Goal: Task Accomplishment & Management: Complete application form

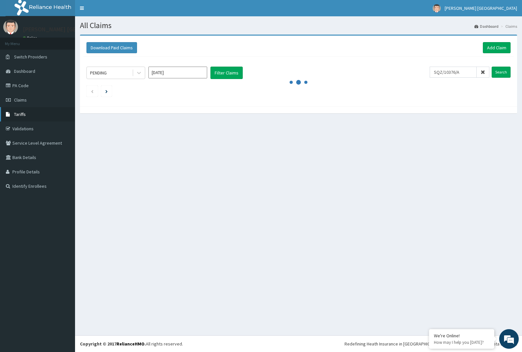
click at [44, 111] on link "Tariffs" at bounding box center [37, 114] width 75 height 14
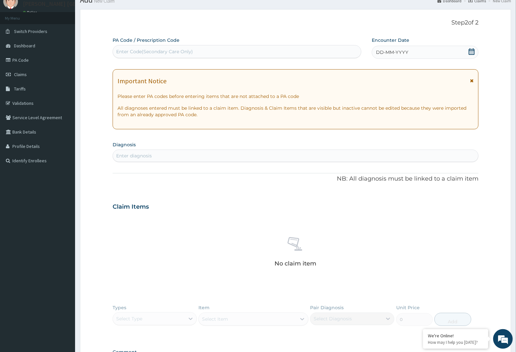
scroll to position [25, 0]
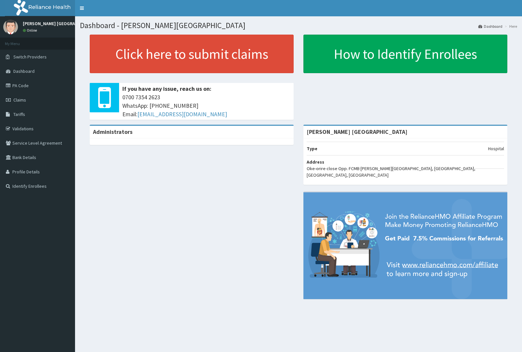
click at [32, 98] on link "Claims" at bounding box center [37, 100] width 75 height 14
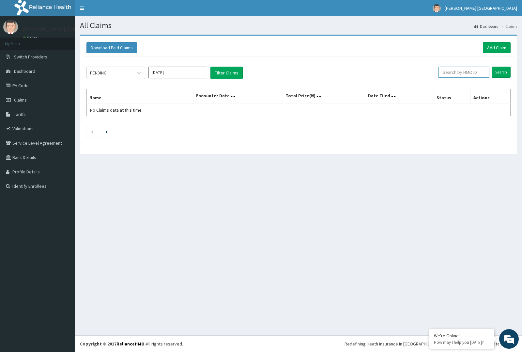
paste input "SQZ/10376/A"
type input "SQZ/10376/A"
click at [499, 73] on input "Search" at bounding box center [501, 72] width 19 height 11
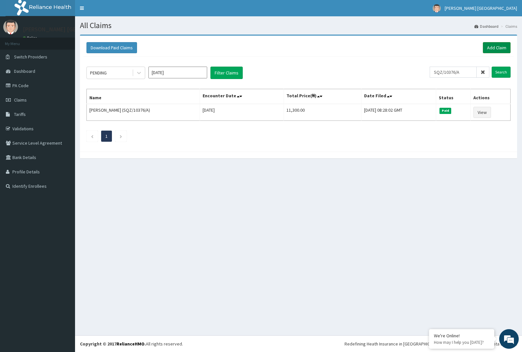
click at [500, 46] on link "Add Claim" at bounding box center [497, 47] width 28 height 11
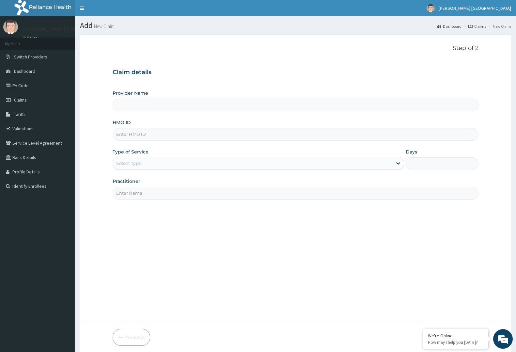
type input "[PERSON_NAME] [GEOGRAPHIC_DATA]"
click at [198, 131] on input "HMO ID" at bounding box center [296, 134] width 366 height 13
drag, startPoint x: 198, startPoint y: 121, endPoint x: 189, endPoint y: 130, distance: 12.7
paste input "SQZ/10376/A"
type input "SQZ/10376/A"
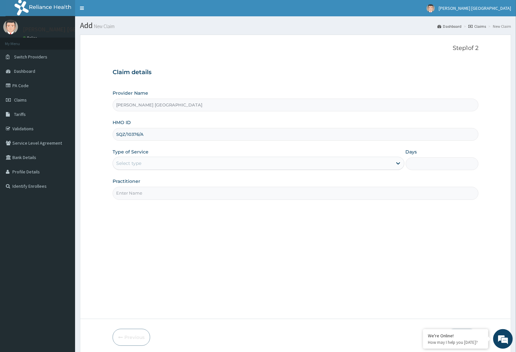
click at [247, 147] on div "Provider Name [PERSON_NAME] Unity Hospital HMO ID SQZ/10376/A Type of Service S…" at bounding box center [296, 145] width 366 height 110
click at [241, 165] on div "Select type" at bounding box center [252, 163] width 279 height 10
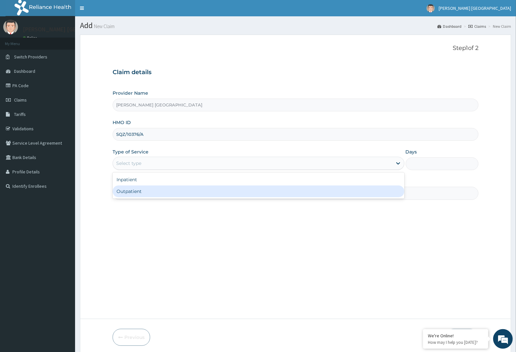
click at [230, 196] on div "Outpatient" at bounding box center [259, 191] width 292 height 12
type input "1"
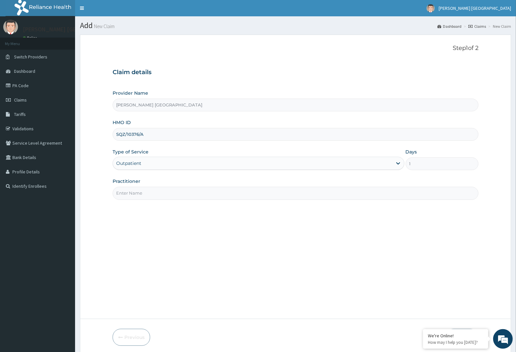
click at [230, 196] on input "Practitioner" at bounding box center [296, 193] width 366 height 13
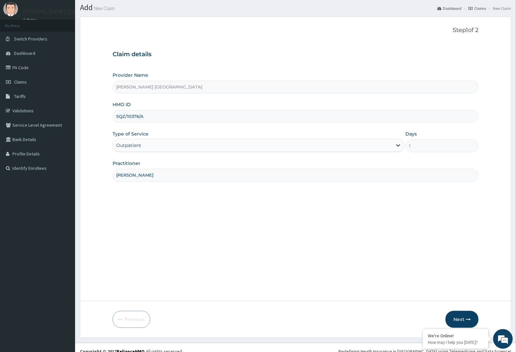
scroll to position [25, 0]
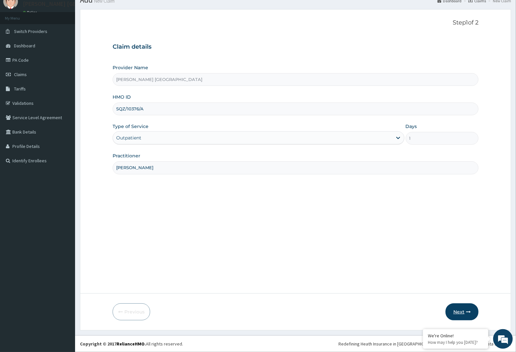
type input "[PERSON_NAME]"
click at [458, 313] on button "Next" at bounding box center [461, 311] width 33 height 17
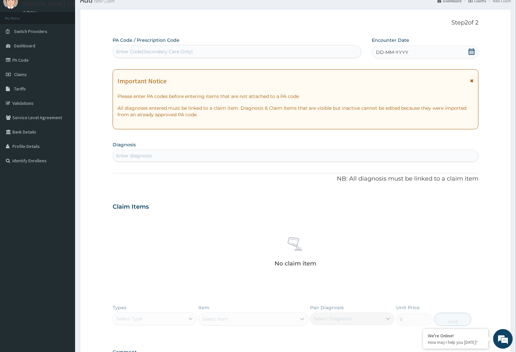
click at [380, 51] on span "DD-MM-YYYY" at bounding box center [392, 52] width 32 height 7
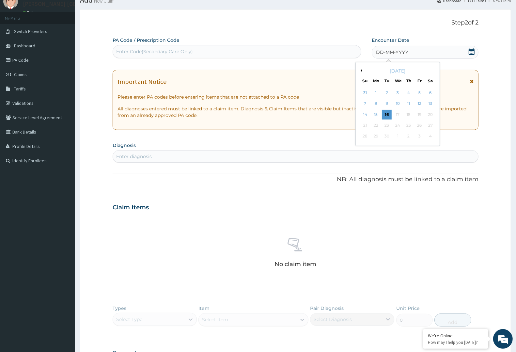
click at [362, 70] on button "Previous Month" at bounding box center [360, 70] width 3 height 3
click at [435, 70] on button "Next Month" at bounding box center [434, 70] width 3 height 3
click at [369, 111] on div "13" at bounding box center [365, 115] width 10 height 10
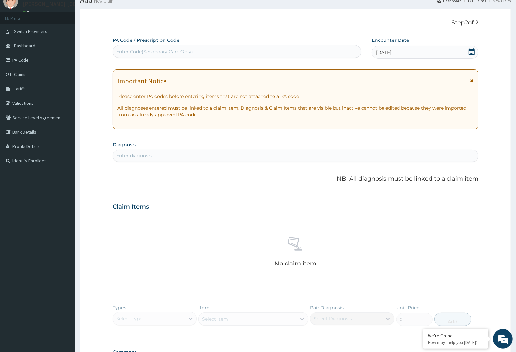
click at [195, 150] on div "Enter diagnosis" at bounding box center [295, 155] width 365 height 10
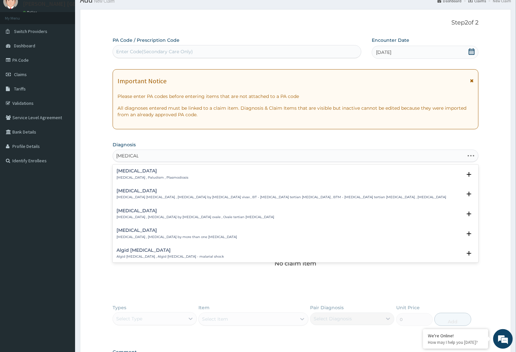
type input "[MEDICAL_DATA]"
click at [127, 166] on div "[MEDICAL_DATA] [MEDICAL_DATA] , Paludism , Plasmodiosis Select Status Query Que…" at bounding box center [296, 176] width 366 height 20
click at [146, 170] on h4 "[MEDICAL_DATA]" at bounding box center [152, 170] width 72 height 5
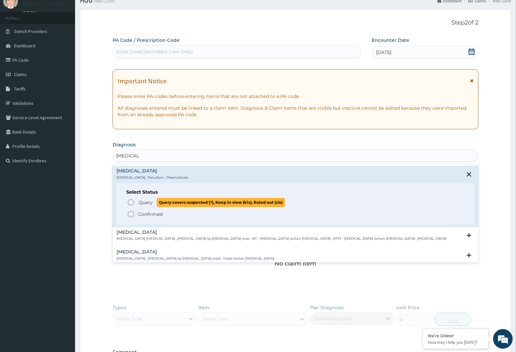
click at [134, 205] on icon "status option query" at bounding box center [131, 202] width 8 height 8
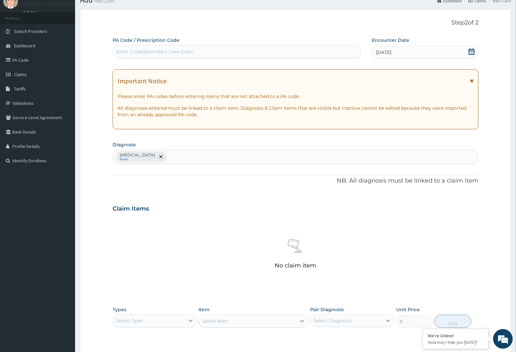
click at [134, 156] on p "[MEDICAL_DATA]" at bounding box center [137, 154] width 35 height 5
click at [159, 157] on icon "remove selection option" at bounding box center [160, 156] width 3 height 3
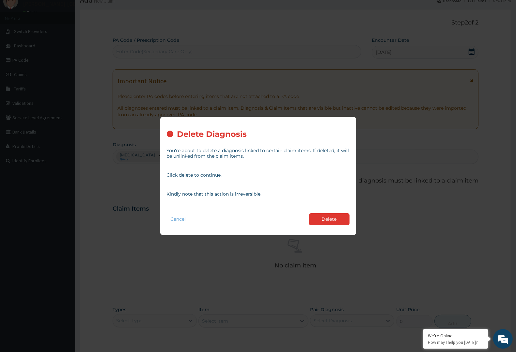
click at [330, 211] on div "Cancel Delete" at bounding box center [258, 219] width 183 height 19
click at [321, 215] on button "Delete" at bounding box center [329, 219] width 40 height 12
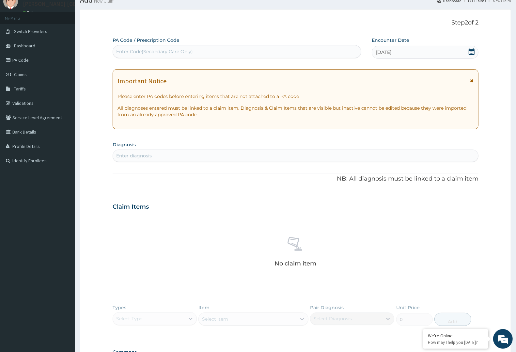
click at [113, 158] on div "Enter diagnosis" at bounding box center [295, 155] width 365 height 10
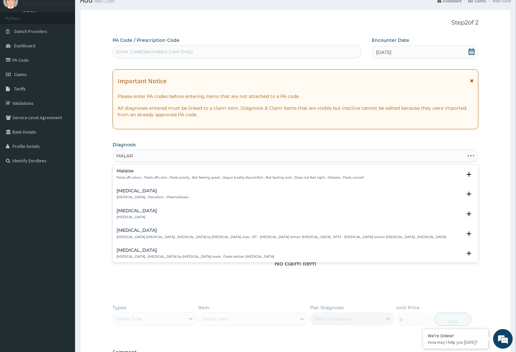
type input "MALARI"
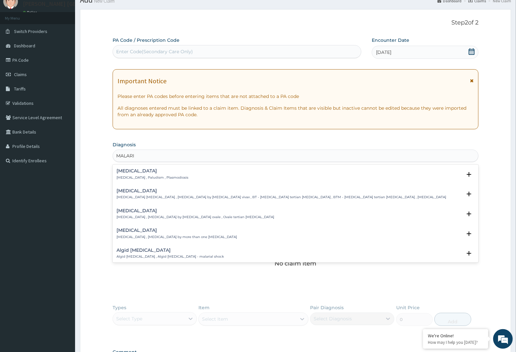
click at [126, 172] on h4 "[MEDICAL_DATA]" at bounding box center [152, 170] width 72 height 5
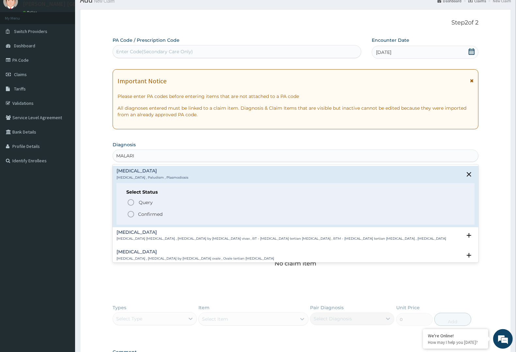
click at [127, 211] on icon "status option filled" at bounding box center [131, 214] width 8 height 8
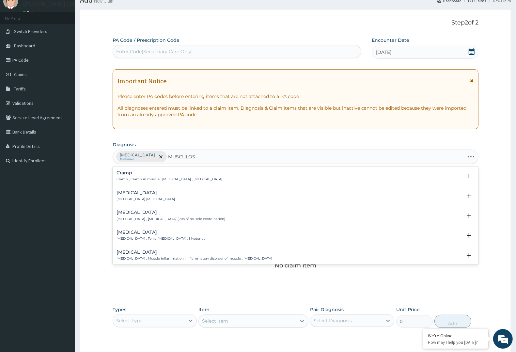
type input "MUSCULOSK"
click at [132, 203] on div "[MEDICAL_DATA] pain [MEDICAL_DATA] pain , Rheumatic pain Select Status Query Qu…" at bounding box center [295, 197] width 358 height 15
click at [152, 195] on div "[MEDICAL_DATA] pain [MEDICAL_DATA] pain , Rheumatic pain" at bounding box center [149, 195] width 67 height 11
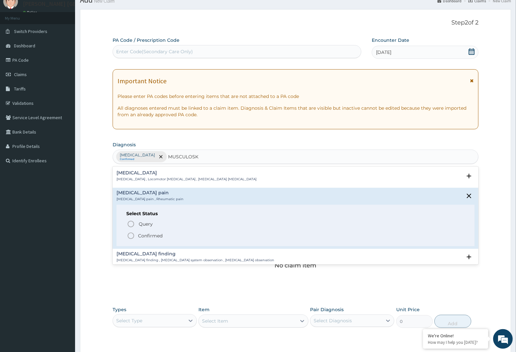
click at [140, 231] on div "Query Query covers suspected (?), Keep in view (kiv), Ruled out (r/o) Confirmed" at bounding box center [295, 230] width 338 height 20
click at [145, 237] on p "Confirmed" at bounding box center [150, 235] width 24 height 7
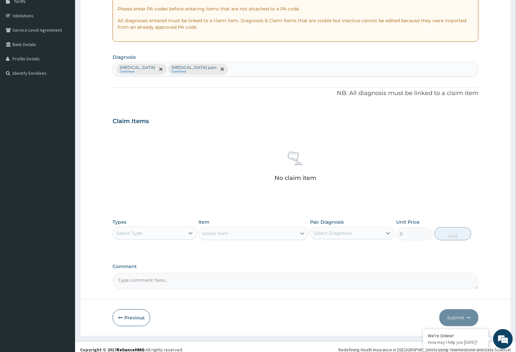
scroll to position [119, 0]
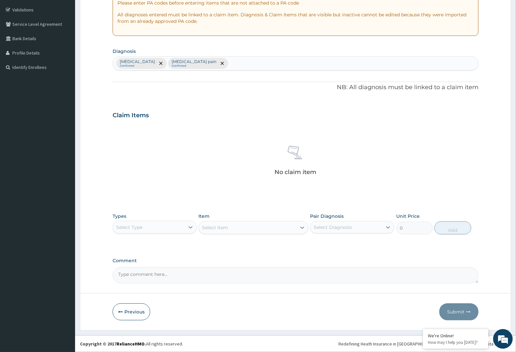
click at [155, 233] on div "Select Type" at bounding box center [155, 227] width 84 height 13
click at [155, 267] on div "Procedures" at bounding box center [155, 267] width 84 height 12
click at [384, 222] on div at bounding box center [388, 227] width 12 height 12
click at [353, 250] on div "[MEDICAL_DATA]" at bounding box center [352, 243] width 84 height 13
click at [353, 242] on div "[MEDICAL_DATA]" at bounding box center [352, 243] width 84 height 13
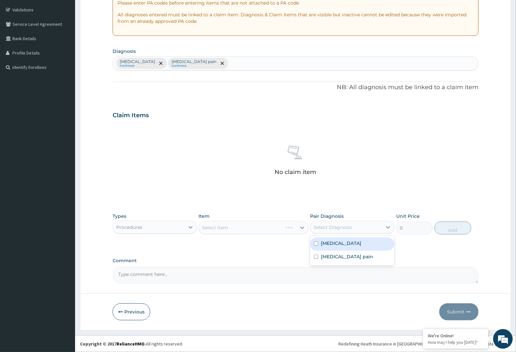
click at [353, 242] on div "[MEDICAL_DATA]" at bounding box center [352, 243] width 84 height 13
checkbox input "true"
click at [352, 251] on div "[MEDICAL_DATA] pain" at bounding box center [352, 257] width 84 height 13
checkbox input "true"
click at [276, 223] on div "Select Item" at bounding box center [247, 227] width 97 height 10
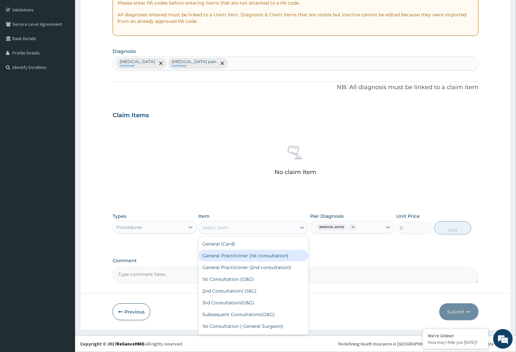
click at [224, 254] on div "General Practitioner (1st consultation)" at bounding box center [253, 256] width 110 height 12
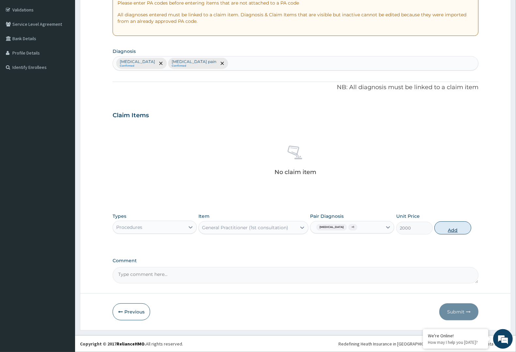
click at [461, 227] on button "Add" at bounding box center [452, 227] width 37 height 13
type input "0"
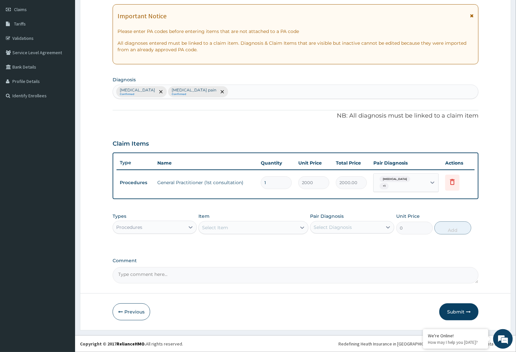
scroll to position [87, 0]
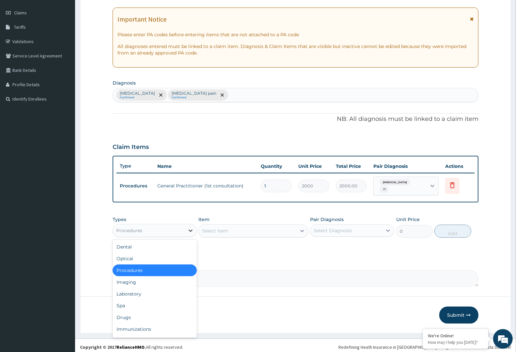
click at [189, 230] on icon at bounding box center [190, 230] width 7 height 7
click at [167, 289] on div "Laboratory" at bounding box center [155, 294] width 84 height 12
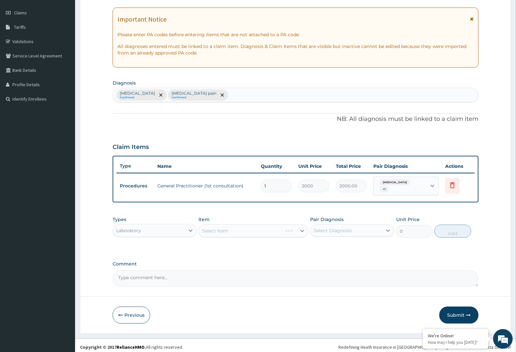
click at [285, 224] on div "Select Item" at bounding box center [253, 230] width 110 height 13
click at [374, 228] on div "Select Diagnosis" at bounding box center [346, 230] width 72 height 10
click at [371, 240] on div "[MEDICAL_DATA]" at bounding box center [352, 246] width 84 height 13
checkbox input "true"
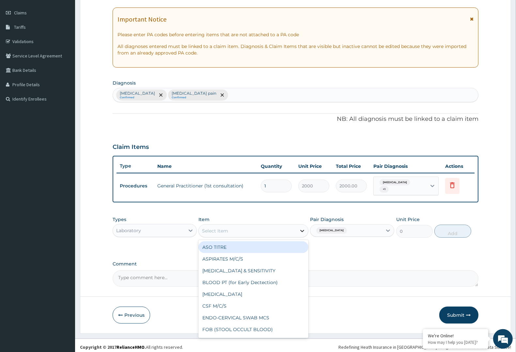
click at [301, 230] on icon at bounding box center [302, 230] width 7 height 7
type input "MP"
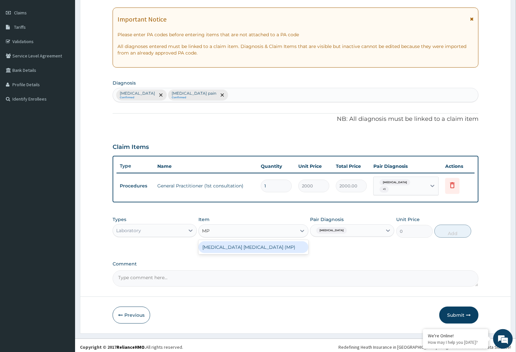
click at [269, 241] on div "[MEDICAL_DATA] [MEDICAL_DATA] (MP)" at bounding box center [253, 247] width 110 height 12
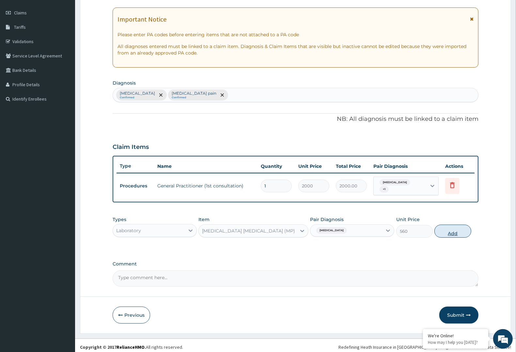
click at [444, 230] on button "Add" at bounding box center [452, 230] width 37 height 13
type input "0"
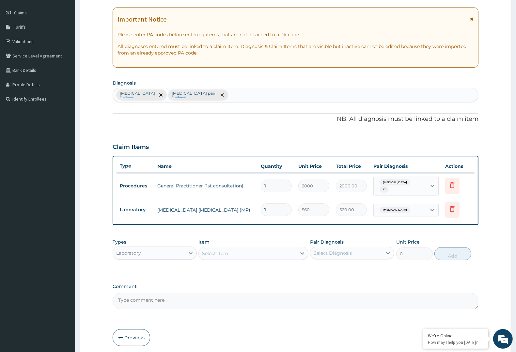
click at [160, 248] on div "Laboratory" at bounding box center [149, 253] width 72 height 10
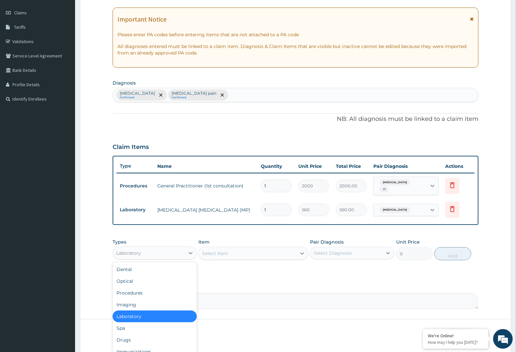
scroll to position [22, 0]
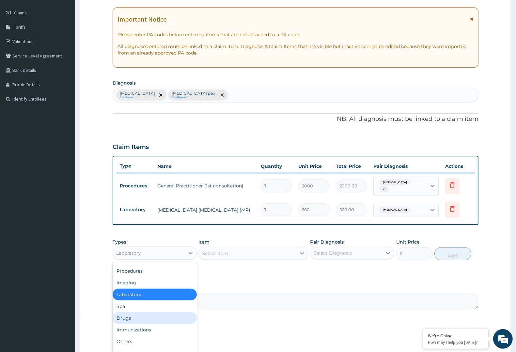
click at [168, 313] on div "Drugs" at bounding box center [155, 318] width 84 height 12
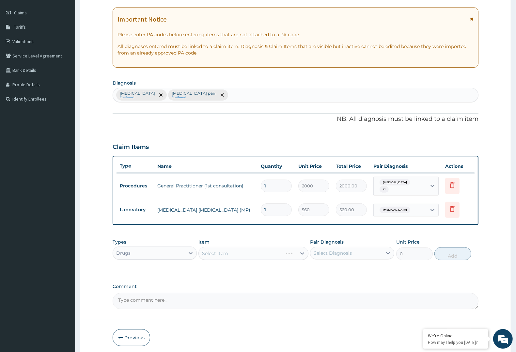
click at [343, 250] on div "Select Diagnosis" at bounding box center [333, 253] width 38 height 7
click at [333, 281] on label "[MEDICAL_DATA] pain" at bounding box center [347, 282] width 52 height 7
click at [327, 282] on label "[MEDICAL_DATA] pain" at bounding box center [347, 282] width 52 height 7
checkbox input "false"
click at [327, 270] on div "[MEDICAL_DATA]" at bounding box center [352, 269] width 84 height 13
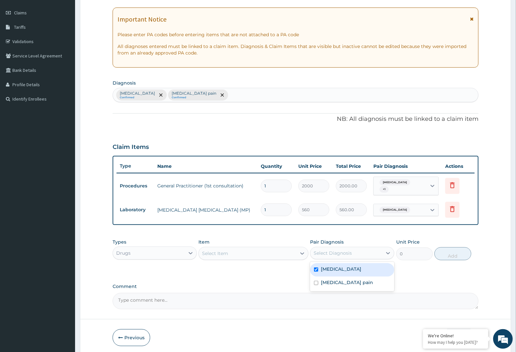
checkbox input "true"
click at [297, 255] on div at bounding box center [302, 253] width 12 height 12
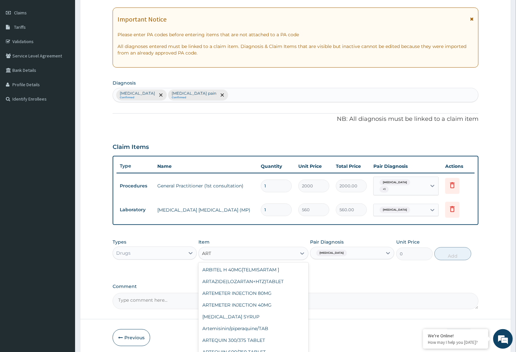
type input "ARTE"
click at [285, 266] on div "ARTEMETER INJECTION 80MG" at bounding box center [253, 270] width 110 height 12
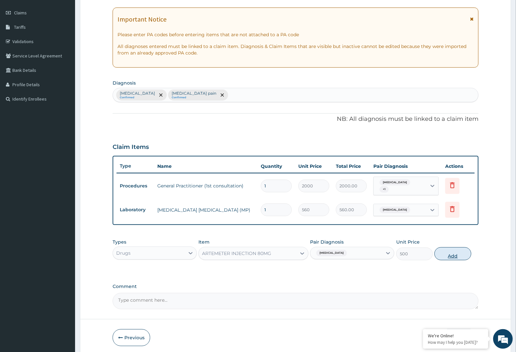
click at [454, 247] on button "Add" at bounding box center [452, 253] width 37 height 13
type input "0"
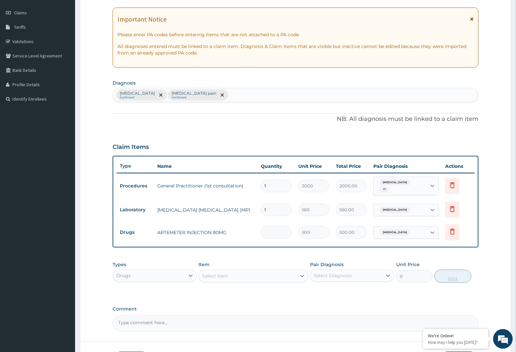
type input "0.00"
type input "6"
type input "3000.00"
type input "6"
click at [276, 270] on div "Select Item" at bounding box center [247, 275] width 97 height 10
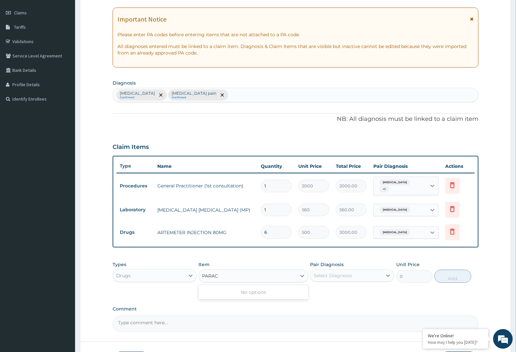
type input "PARACE"
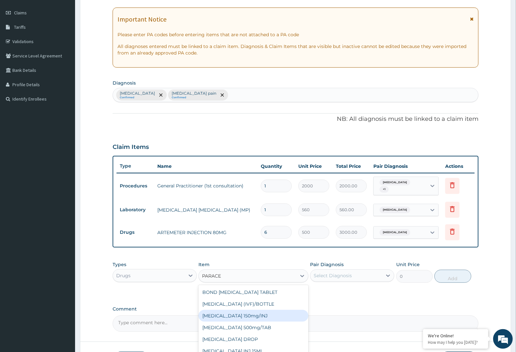
click at [249, 317] on div "[MEDICAL_DATA] 150mg/INJ" at bounding box center [253, 316] width 110 height 12
type input "250"
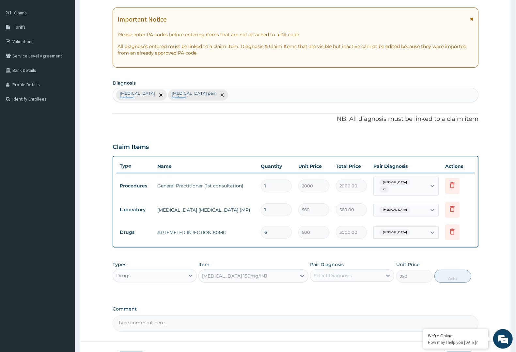
click at [361, 276] on div "Select Diagnosis" at bounding box center [346, 275] width 72 height 10
click at [359, 301] on label "[MEDICAL_DATA] pain" at bounding box center [347, 304] width 52 height 7
checkbox input "true"
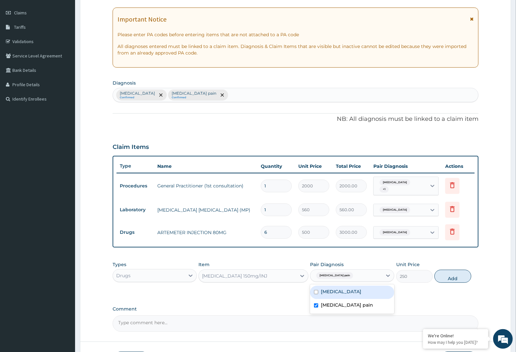
click at [364, 294] on div "[MEDICAL_DATA]" at bounding box center [352, 292] width 84 height 13
checkbox input "true"
click at [359, 301] on label "[MEDICAL_DATA] pain" at bounding box center [347, 304] width 52 height 7
checkbox input "false"
click at [455, 272] on button "Add" at bounding box center [452, 276] width 37 height 13
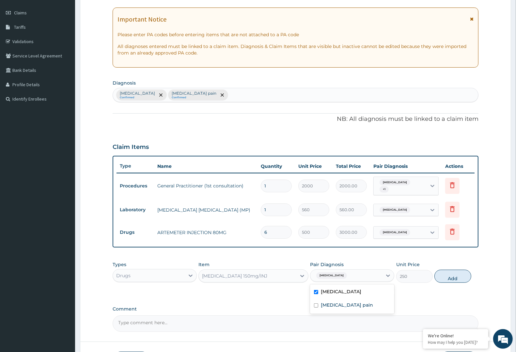
type input "0"
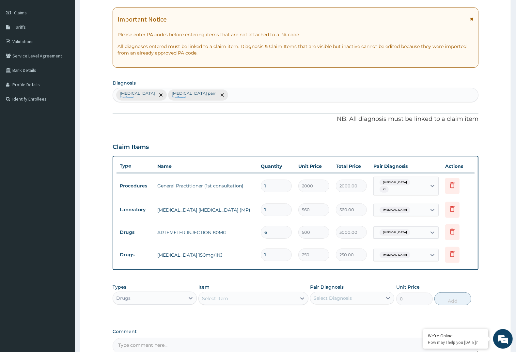
type input "0.00"
type input "4"
type input "1000.00"
type input "4"
click at [233, 298] on div "Select Item" at bounding box center [247, 298] width 97 height 10
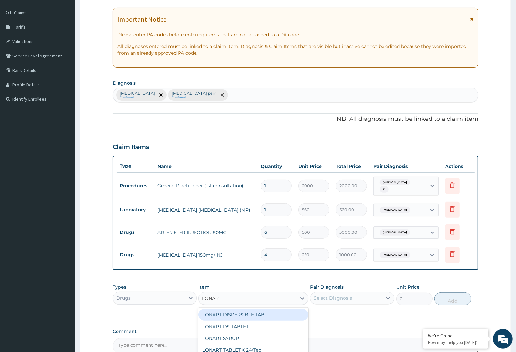
type input "LONART"
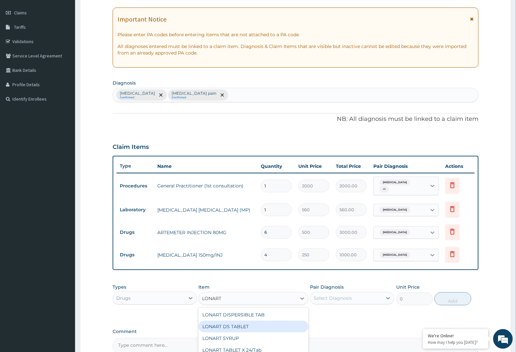
click at [232, 321] on div "LONART DS TABLET" at bounding box center [253, 326] width 110 height 12
type input "320"
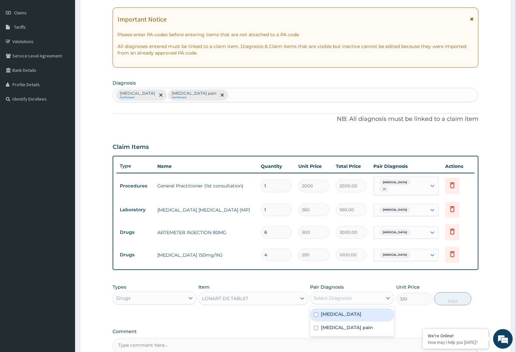
click at [379, 298] on div "Select Diagnosis" at bounding box center [346, 298] width 72 height 10
click at [372, 312] on div "[MEDICAL_DATA]" at bounding box center [352, 314] width 84 height 13
checkbox input "true"
click at [462, 293] on button "Add" at bounding box center [452, 298] width 37 height 13
type input "0"
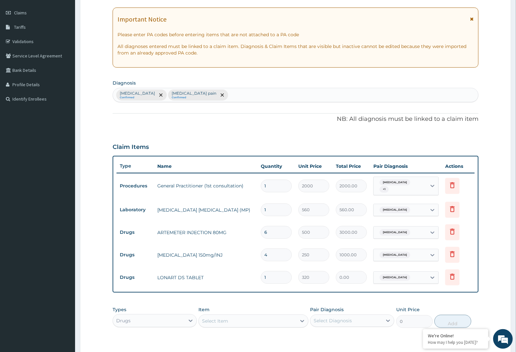
type input "0.00"
type input "4"
type input "1280.00"
type input "4"
click at [272, 317] on div "Select Item" at bounding box center [247, 321] width 97 height 10
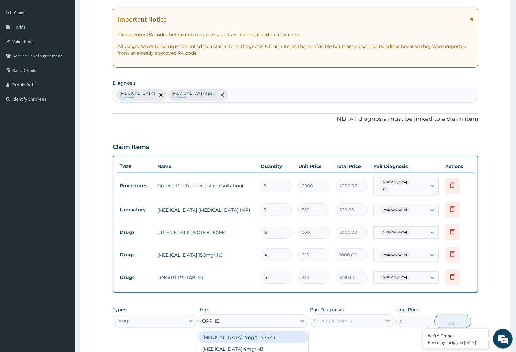
type input "ORPHES"
click at [258, 335] on div "ORPHESIC TABLET" at bounding box center [253, 337] width 110 height 12
type input "50"
click at [370, 320] on div "Select Diagnosis" at bounding box center [346, 320] width 72 height 10
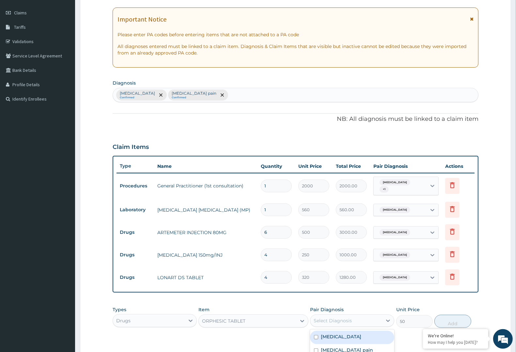
click at [348, 333] on div "[MEDICAL_DATA]" at bounding box center [352, 337] width 84 height 13
click at [348, 340] on div "[MEDICAL_DATA]" at bounding box center [352, 337] width 84 height 13
click at [358, 339] on div "[MEDICAL_DATA]" at bounding box center [352, 337] width 84 height 13
checkbox input "true"
click at [344, 348] on label "[MEDICAL_DATA] pain" at bounding box center [347, 350] width 52 height 7
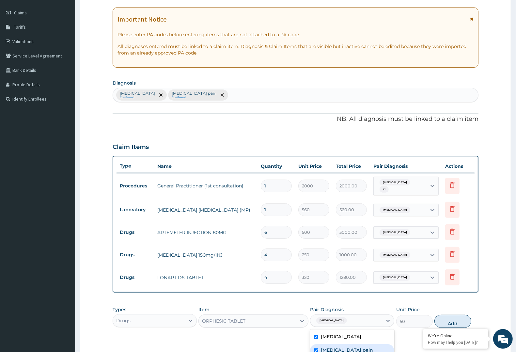
checkbox input "true"
click at [450, 315] on button "Add" at bounding box center [452, 321] width 37 height 13
type input "0"
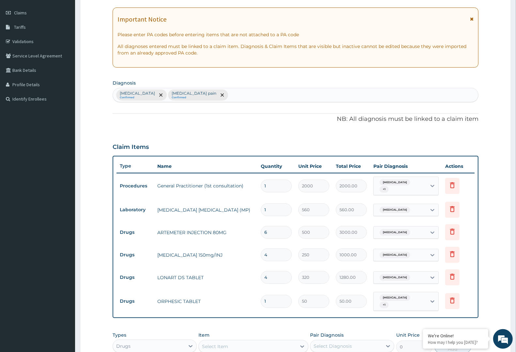
type input "0.00"
type input "2"
type input "100.00"
type input "20"
type input "1000.00"
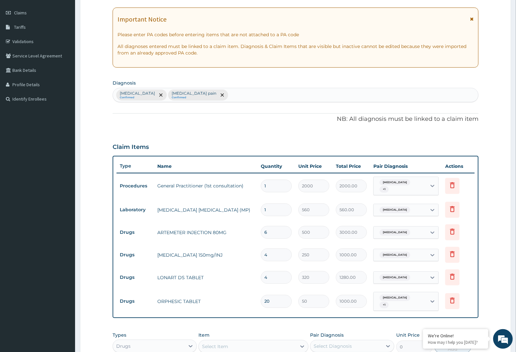
type input "20"
click at [214, 345] on div "Select Item" at bounding box center [247, 346] width 97 height 10
type input "LOFNAC"
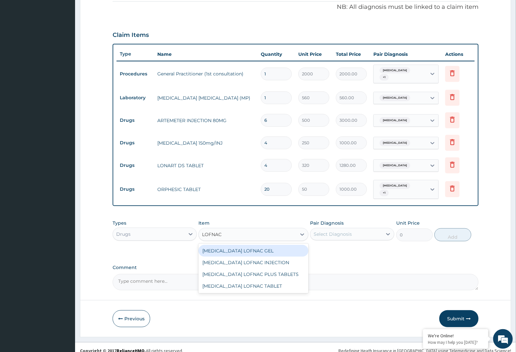
scroll to position [200, 0]
click at [253, 244] on div "[MEDICAL_DATA] LOFNAC GEL" at bounding box center [253, 250] width 110 height 12
type input "900"
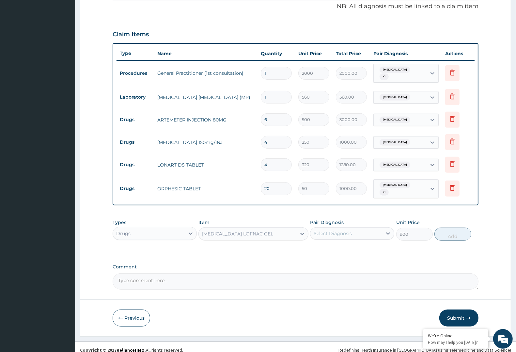
click at [363, 219] on div "Pair Diagnosis Select Diagnosis" at bounding box center [352, 230] width 84 height 22
click at [361, 220] on div "Pair Diagnosis Select Diagnosis" at bounding box center [352, 230] width 84 height 22
click at [358, 228] on div "Select Diagnosis" at bounding box center [346, 233] width 72 height 10
drag, startPoint x: 354, startPoint y: 257, endPoint x: 485, endPoint y: 201, distance: 142.4
click at [354, 259] on label "[MEDICAL_DATA] pain" at bounding box center [347, 262] width 52 height 7
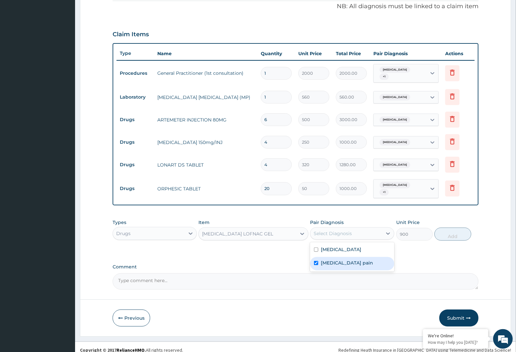
checkbox input "true"
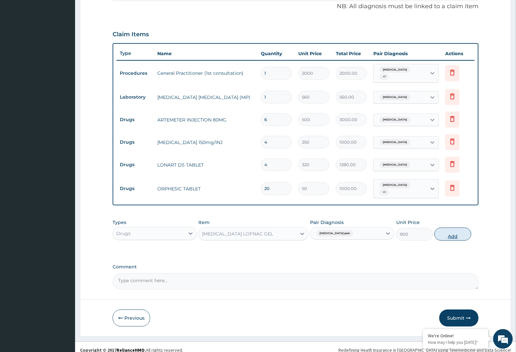
click at [453, 231] on button "Add" at bounding box center [452, 233] width 37 height 13
type input "0"
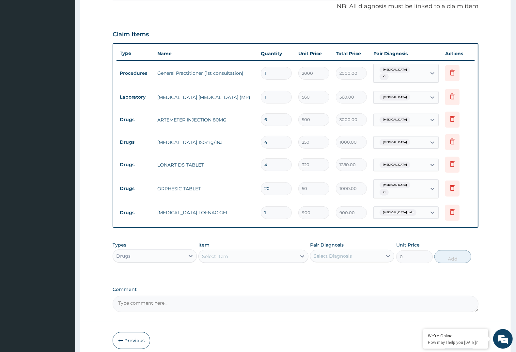
click at [273, 162] on input "4" at bounding box center [276, 164] width 31 height 13
type input "0.00"
type input "6"
type input "1920.00"
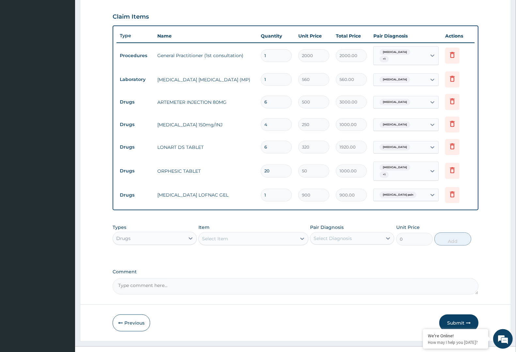
scroll to position [222, 0]
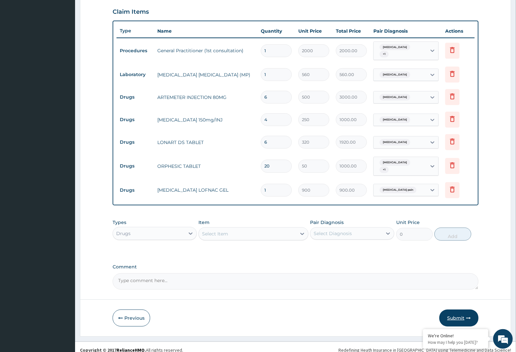
type input "6"
drag, startPoint x: 455, startPoint y: 306, endPoint x: 382, endPoint y: 300, distance: 73.0
click at [455, 309] on button "Submit" at bounding box center [458, 317] width 39 height 17
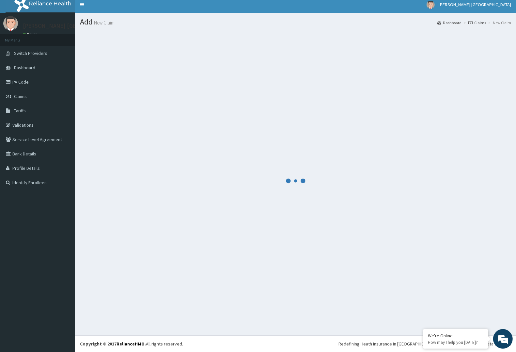
scroll to position [0, 0]
